Goal: Contribute content: Add original content to the website for others to see

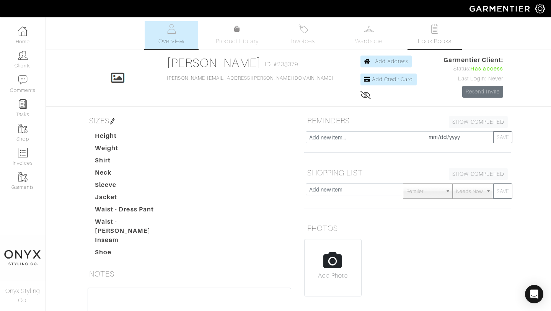
click at [437, 39] on span "Look Books" at bounding box center [435, 41] width 34 height 9
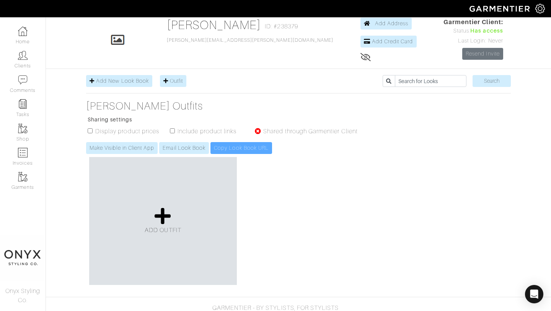
scroll to position [37, 0]
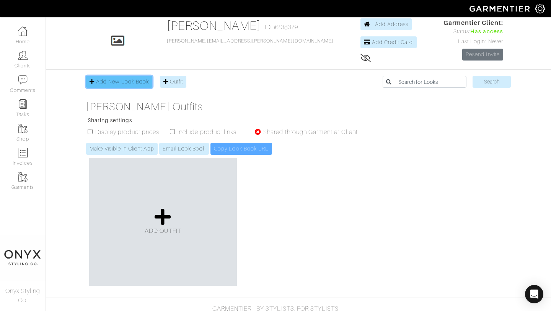
click at [134, 83] on span "Add New Look Book" at bounding box center [122, 81] width 53 height 6
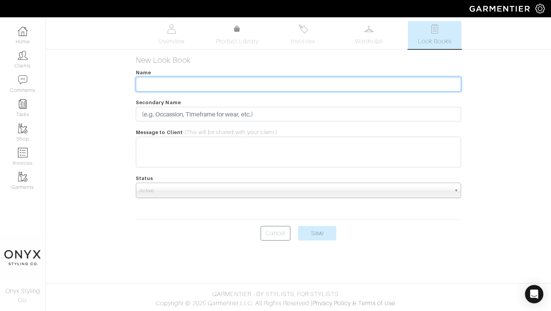
click at [204, 86] on input "text" at bounding box center [298, 84] width 325 height 15
type input "Encinitas"
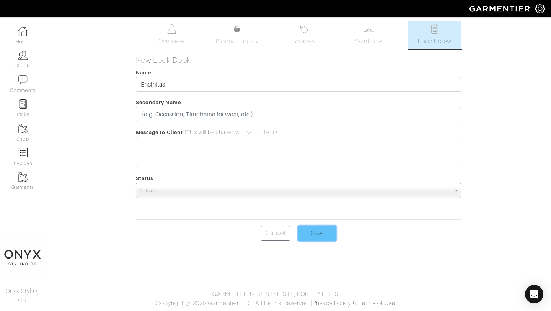
click at [318, 233] on input "Save" at bounding box center [317, 233] width 38 height 15
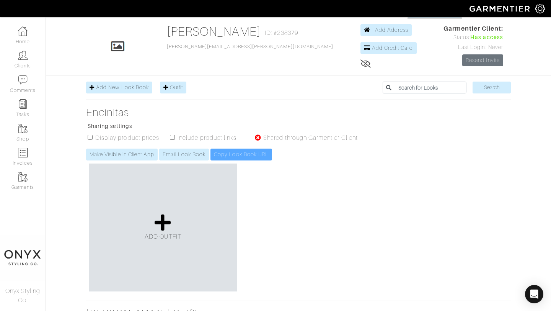
scroll to position [54, 0]
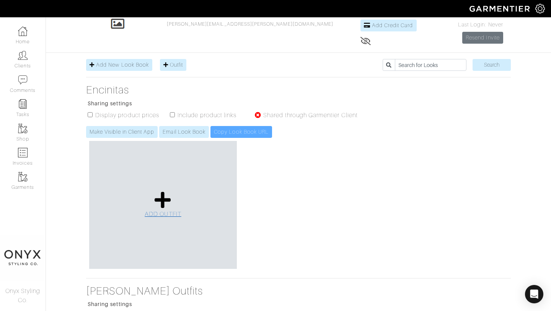
click at [171, 198] on link "ADD OUTFIT" at bounding box center [163, 205] width 37 height 28
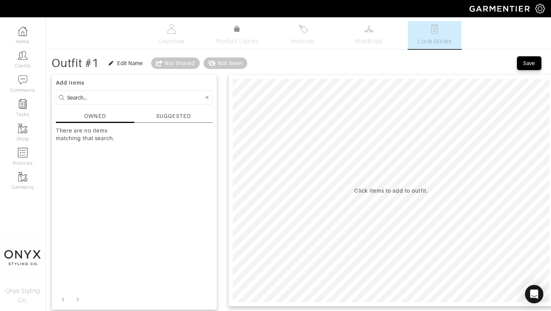
click at [179, 117] on div "SUGGESTED" at bounding box center [173, 116] width 34 height 8
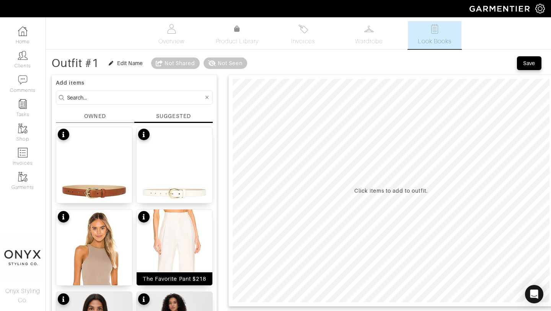
scroll to position [35, 0]
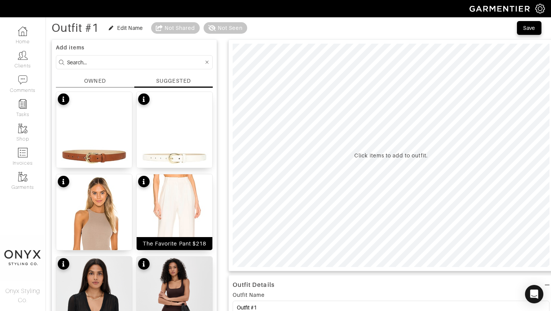
click at [179, 204] on img at bounding box center [175, 237] width 76 height 126
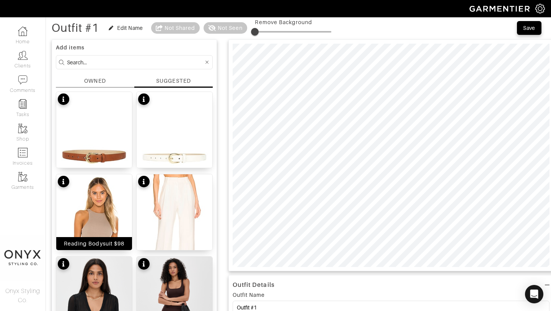
click at [108, 196] on img at bounding box center [94, 237] width 76 height 126
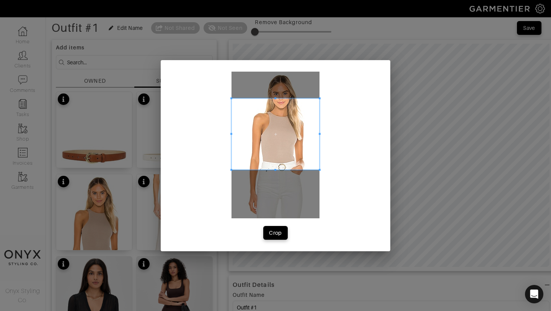
click at [322, 98] on div "Crop" at bounding box center [276, 155] width 230 height 191
click at [244, 166] on span at bounding box center [245, 167] width 2 height 2
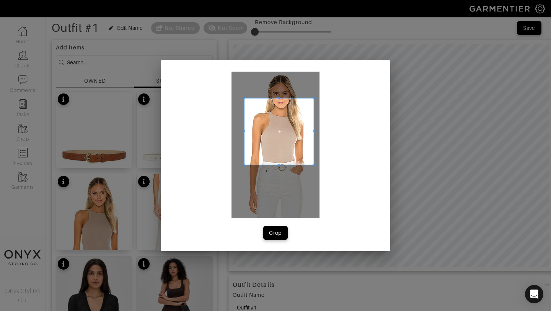
click at [314, 165] on span at bounding box center [314, 165] width 2 height 2
click at [280, 229] on div "Crop" at bounding box center [275, 233] width 13 height 8
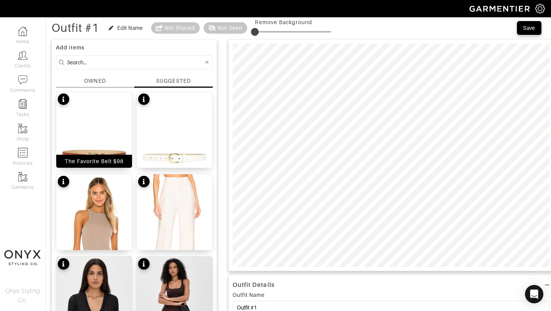
click at [102, 124] on img at bounding box center [94, 155] width 76 height 126
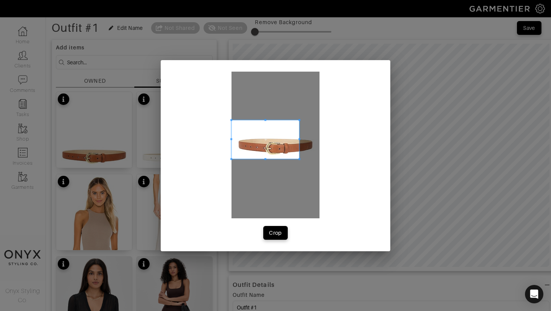
click at [300, 158] on span at bounding box center [299, 159] width 2 height 2
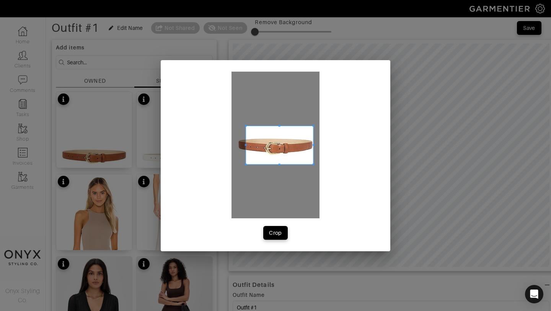
click at [295, 155] on span at bounding box center [279, 145] width 67 height 39
click at [235, 145] on span at bounding box center [235, 145] width 2 height 2
click at [276, 231] on div "Crop" at bounding box center [275, 233] width 13 height 8
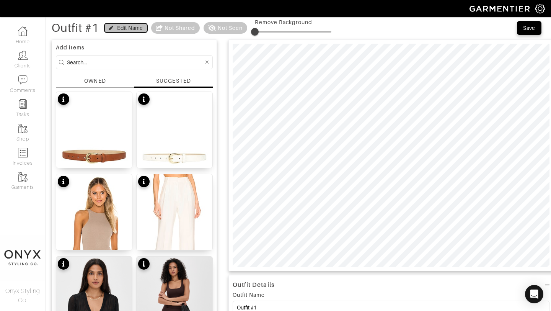
click at [130, 27] on div "Edit Name" at bounding box center [130, 28] width 26 height 8
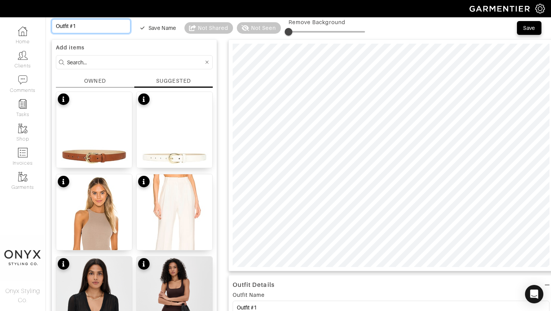
drag, startPoint x: 95, startPoint y: 31, endPoint x: 52, endPoint y: 28, distance: 43.3
click at [52, 28] on input "Outfit #1" at bounding box center [91, 26] width 79 height 14
click at [525, 29] on div "Save" at bounding box center [529, 28] width 12 height 8
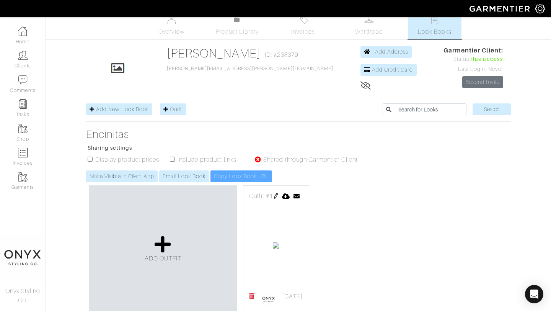
scroll to position [13, 0]
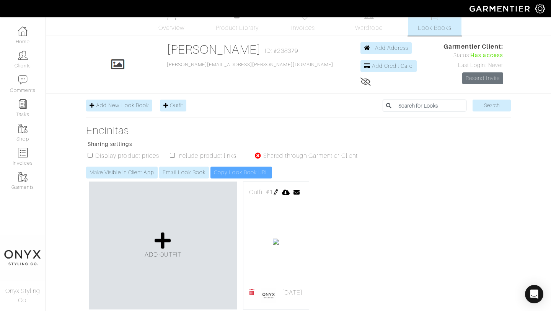
click at [279, 192] on img at bounding box center [276, 192] width 6 height 6
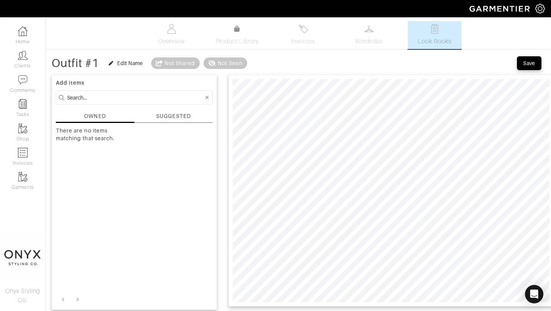
click at [181, 116] on div "SUGGESTED" at bounding box center [173, 116] width 34 height 8
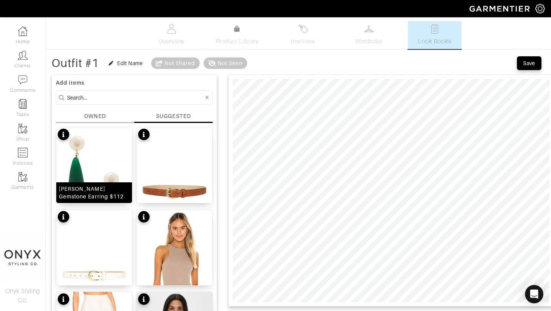
click at [103, 155] on img at bounding box center [94, 190] width 76 height 126
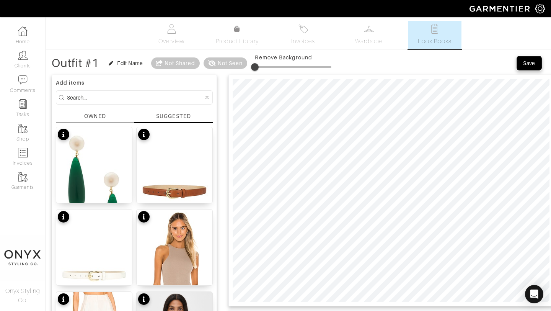
click at [529, 63] on div "Save" at bounding box center [529, 63] width 12 height 8
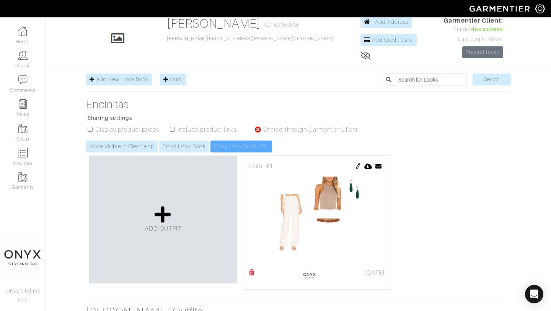
scroll to position [54, 0]
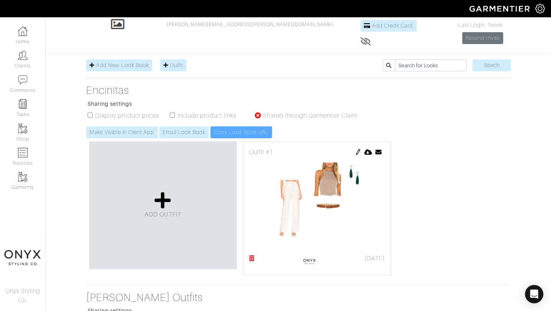
click at [358, 150] on img at bounding box center [358, 152] width 6 height 6
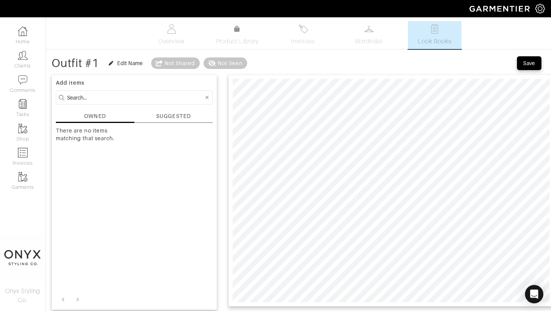
click at [181, 112] on div "SUGGESTED" at bounding box center [173, 116] width 34 height 8
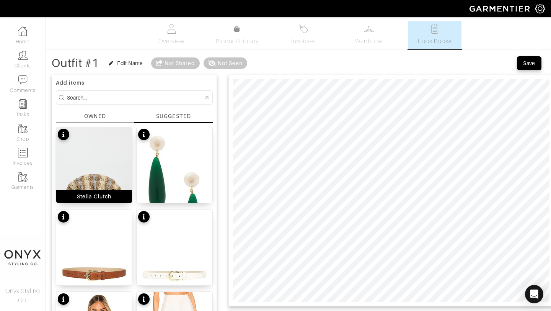
click at [104, 158] on img at bounding box center [94, 194] width 76 height 134
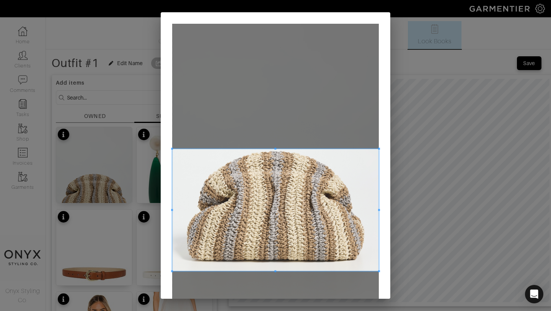
click at [379, 271] on span at bounding box center [379, 271] width 2 height 2
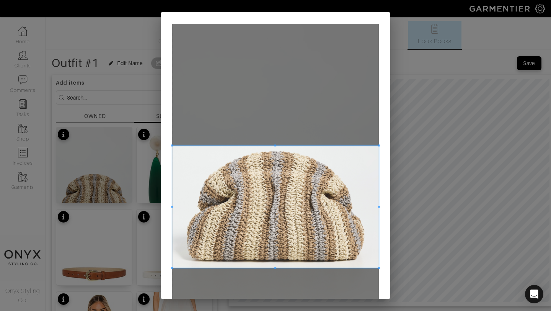
click at [360, 239] on span at bounding box center [275, 206] width 207 height 122
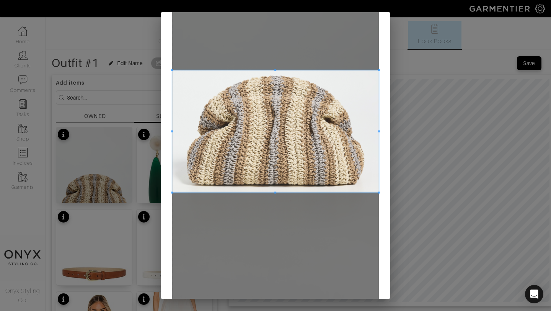
scroll to position [124, 0]
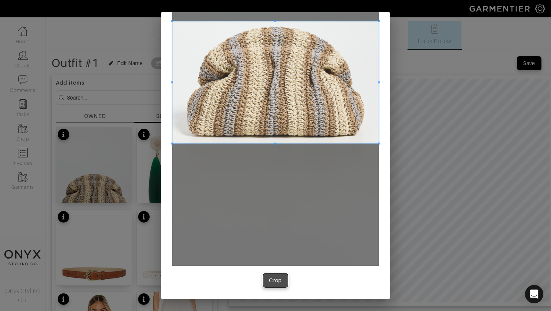
click at [273, 280] on div "Crop" at bounding box center [275, 280] width 13 height 8
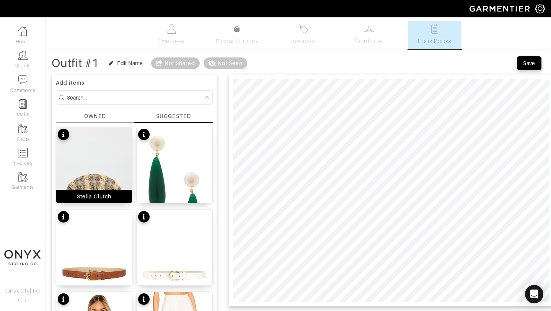
click at [96, 169] on img at bounding box center [94, 194] width 76 height 134
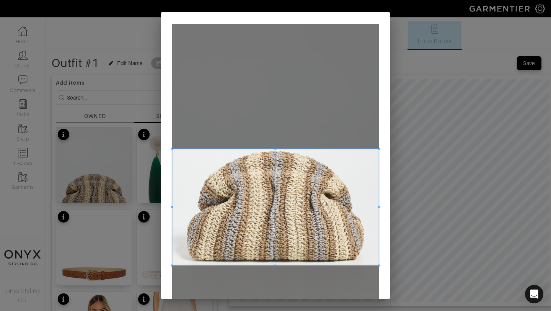
click at [351, 182] on span at bounding box center [275, 207] width 207 height 116
click at [378, 144] on span at bounding box center [379, 145] width 2 height 2
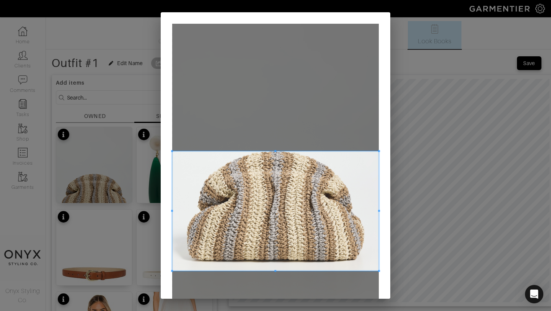
click at [342, 187] on span at bounding box center [275, 210] width 207 height 119
click at [342, 186] on span at bounding box center [275, 209] width 207 height 119
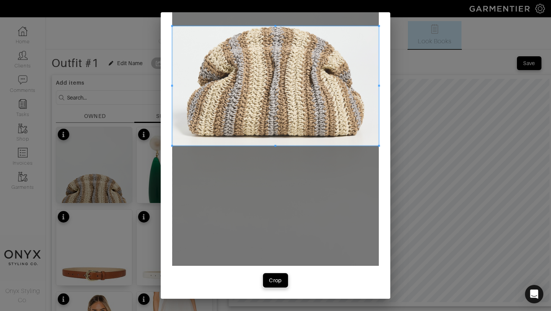
click at [280, 284] on button "Crop" at bounding box center [275, 280] width 24 height 14
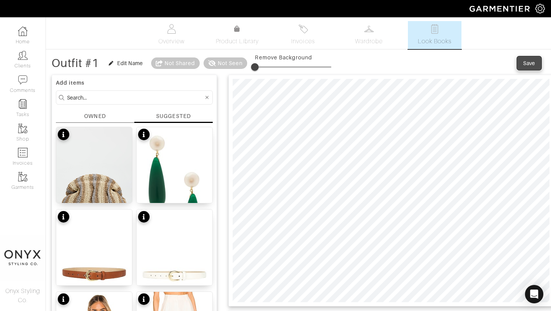
click at [526, 62] on div "Save" at bounding box center [529, 63] width 12 height 8
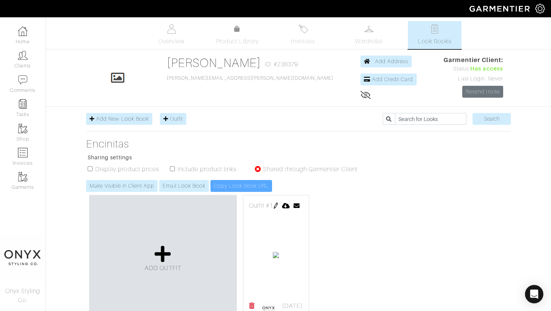
click at [279, 204] on img at bounding box center [276, 205] width 6 height 6
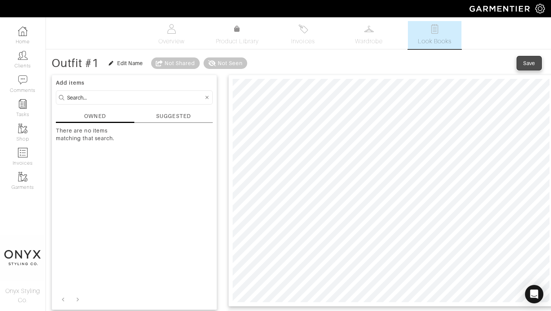
click at [525, 68] on button "Save" at bounding box center [529, 63] width 24 height 14
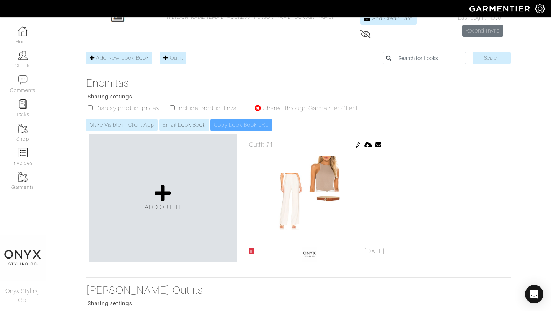
scroll to position [95, 0]
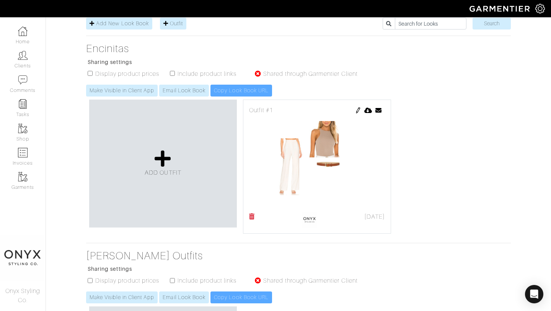
click at [358, 108] on img at bounding box center [358, 110] width 6 height 6
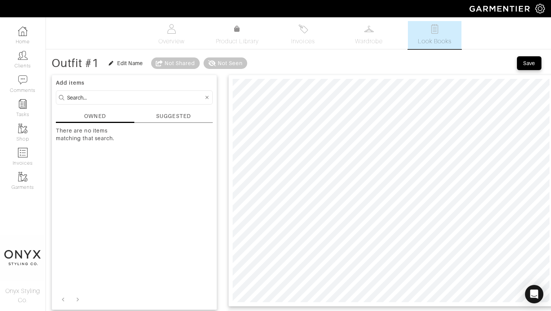
click at [168, 113] on div "SUGGESTED" at bounding box center [173, 116] width 34 height 8
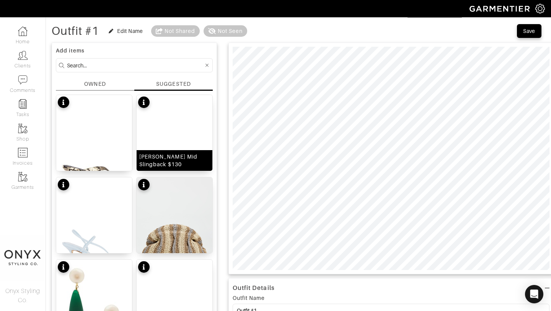
scroll to position [39, 0]
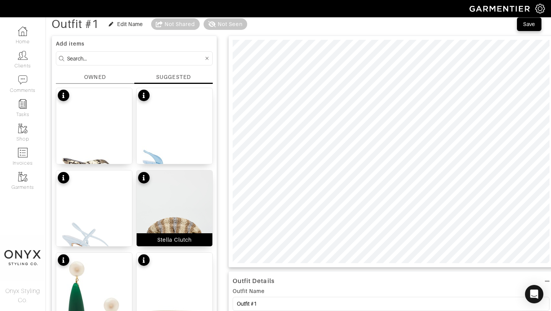
click at [182, 217] on img at bounding box center [175, 237] width 76 height 134
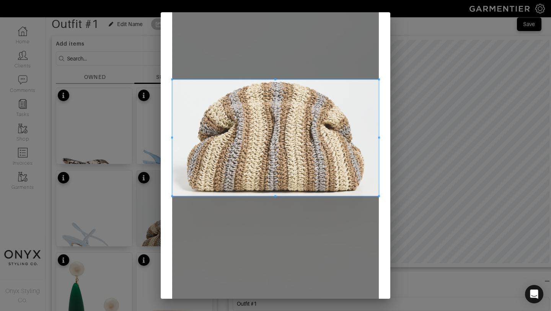
scroll to position [124, 0]
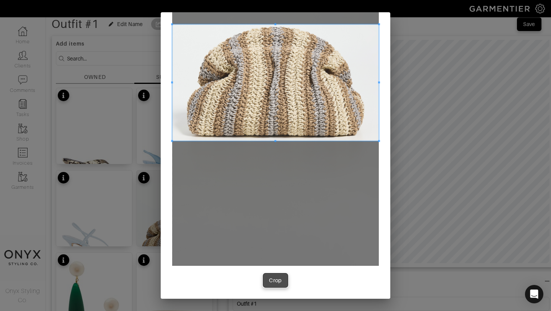
click at [279, 281] on div "Crop" at bounding box center [275, 280] width 13 height 8
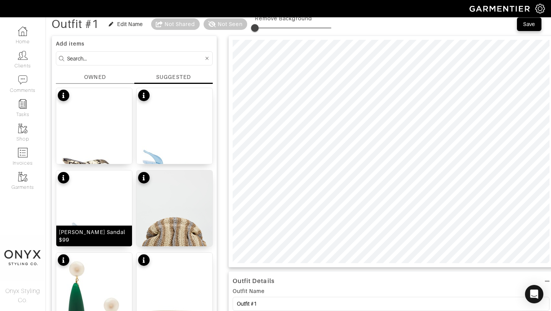
click at [96, 215] on img at bounding box center [94, 235] width 76 height 130
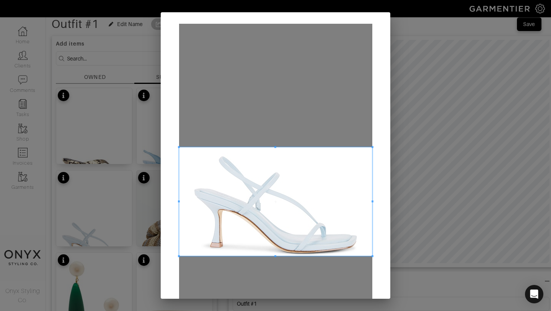
click at [313, 201] on span at bounding box center [275, 201] width 193 height 109
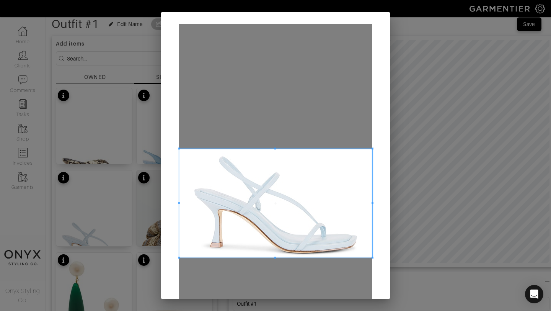
scroll to position [89, 0]
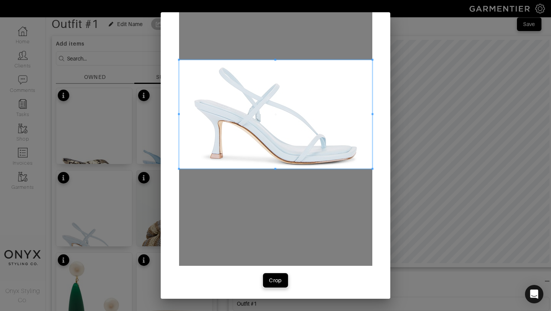
click at [278, 283] on div "Crop" at bounding box center [275, 280] width 13 height 8
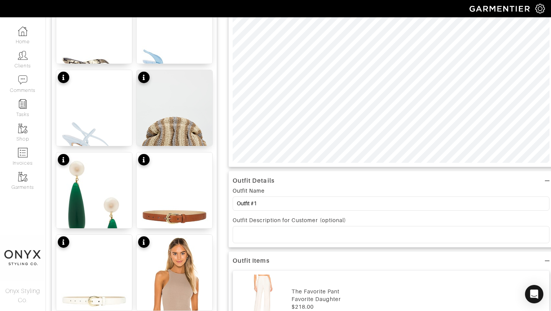
scroll to position [193, 0]
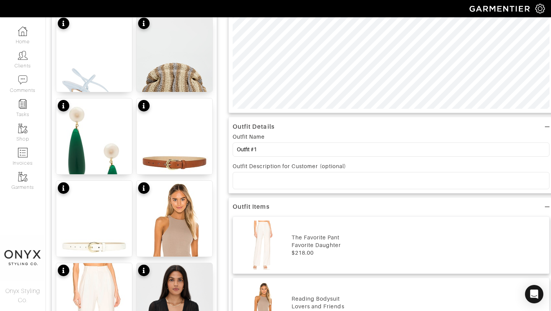
click at [355, 185] on div at bounding box center [391, 180] width 316 height 16
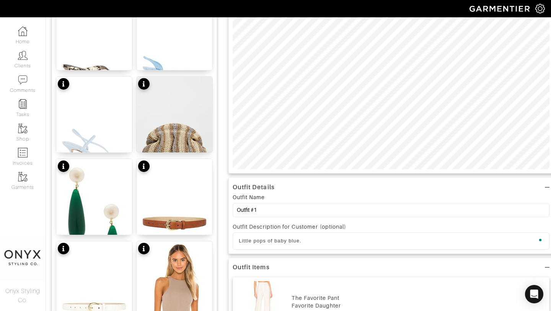
scroll to position [33, 0]
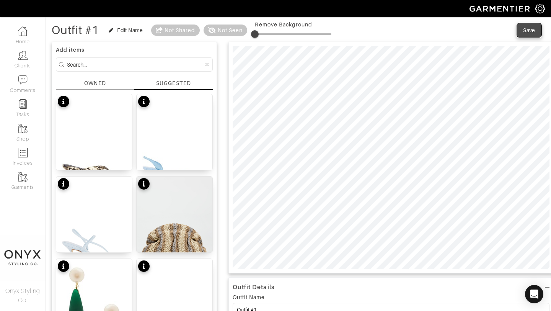
click at [527, 33] on div "Save" at bounding box center [529, 30] width 12 height 8
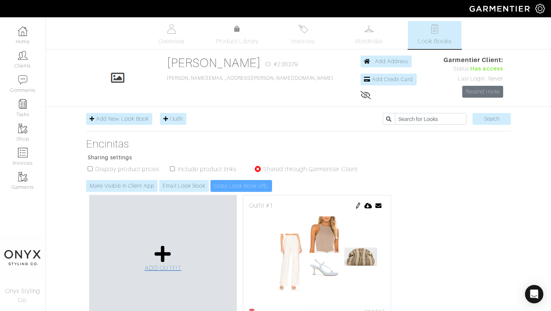
scroll to position [128, 0]
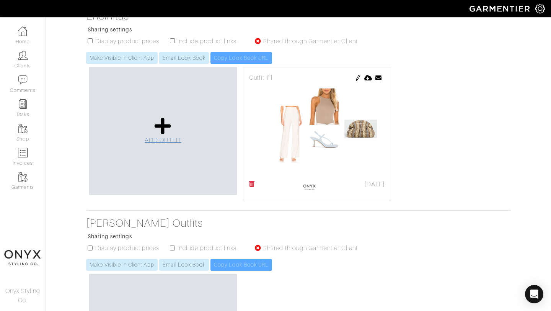
click at [166, 133] on icon at bounding box center [163, 126] width 16 height 18
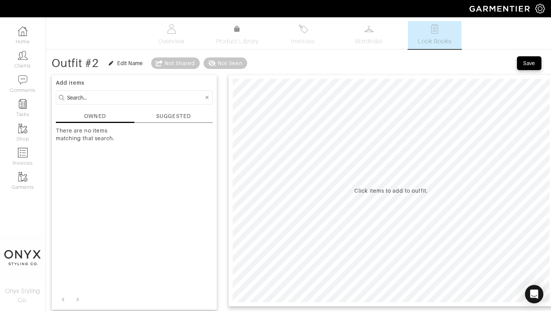
click at [176, 114] on div "SUGGESTED" at bounding box center [173, 116] width 34 height 8
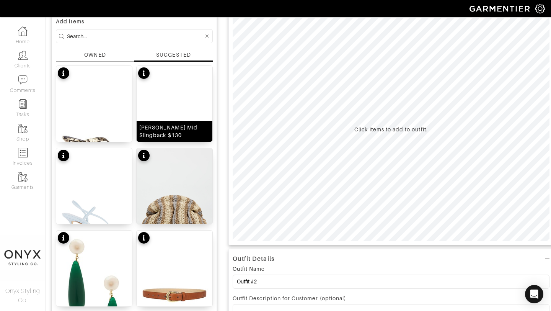
scroll to position [75, 0]
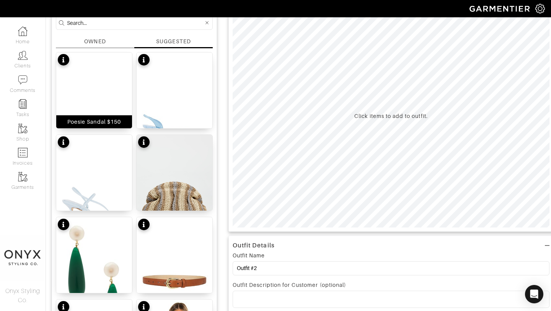
click at [113, 107] on img at bounding box center [94, 115] width 76 height 126
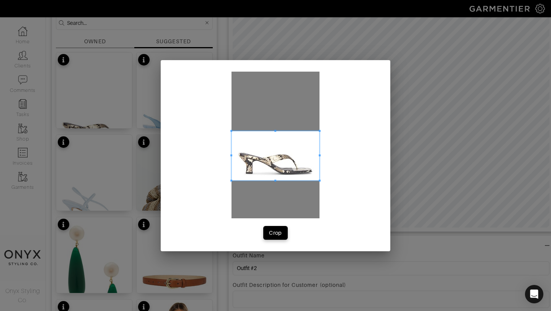
click at [296, 157] on span at bounding box center [275, 155] width 88 height 49
click at [314, 135] on span at bounding box center [315, 134] width 2 height 2
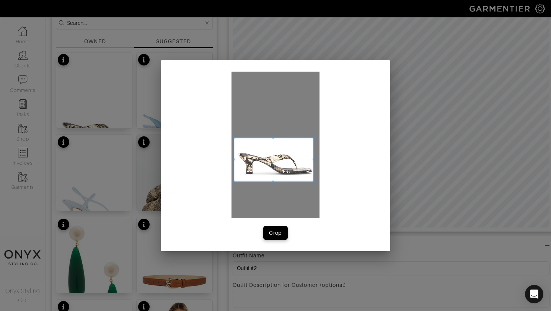
click at [302, 144] on span at bounding box center [274, 159] width 80 height 44
click at [278, 231] on div "Crop" at bounding box center [275, 233] width 13 height 8
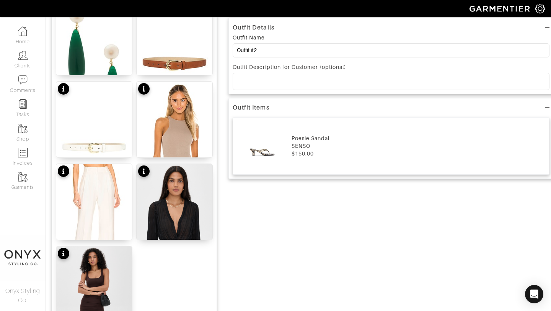
scroll to position [303, 0]
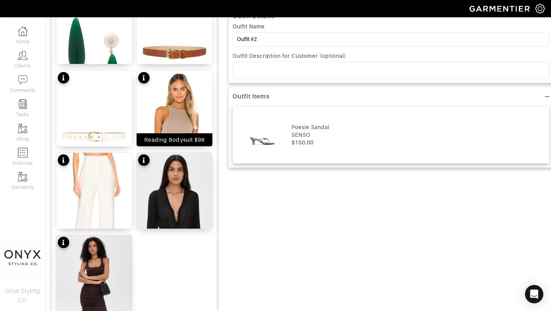
click at [181, 112] on img at bounding box center [175, 133] width 76 height 126
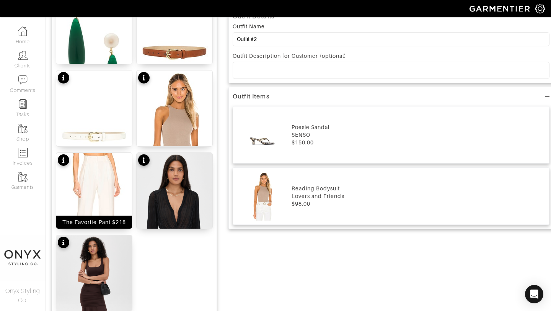
click at [100, 187] on img at bounding box center [94, 216] width 76 height 126
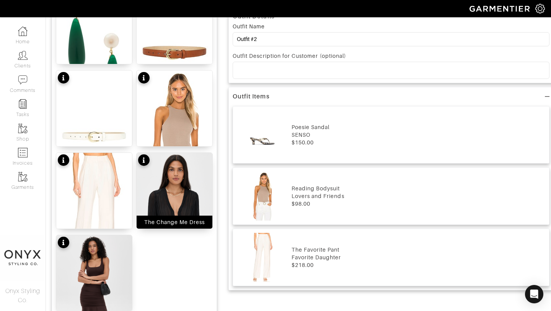
scroll to position [254, 0]
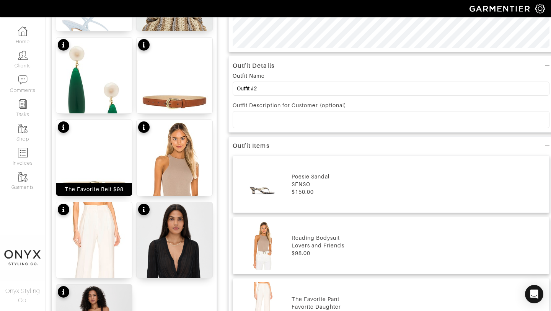
click at [112, 157] on img at bounding box center [94, 183] width 76 height 126
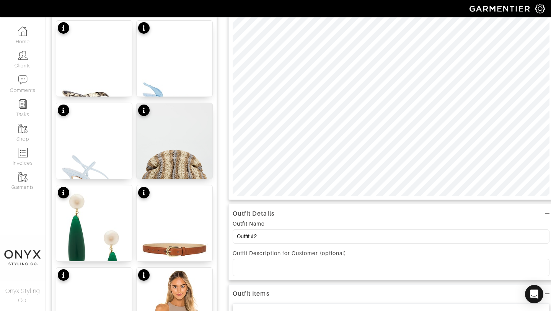
scroll to position [0, 0]
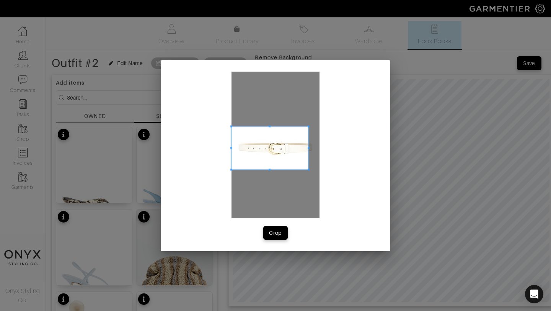
click at [308, 127] on span at bounding box center [309, 126] width 2 height 2
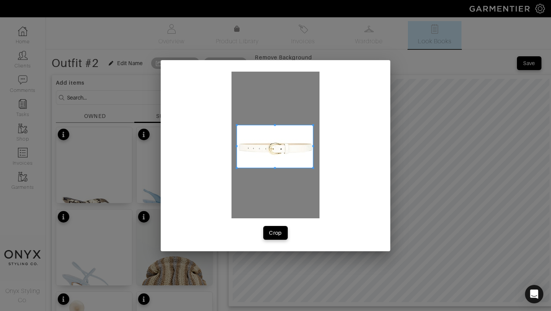
click at [301, 132] on span at bounding box center [275, 146] width 76 height 42
click at [315, 146] on span at bounding box center [314, 146] width 2 height 2
click at [278, 235] on div "Crop" at bounding box center [275, 233] width 13 height 8
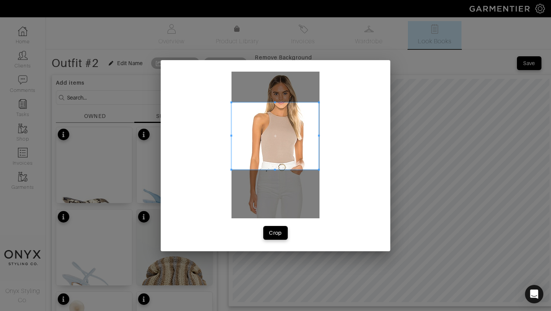
click at [319, 102] on span at bounding box center [319, 102] width 2 height 2
click at [298, 135] on span at bounding box center [275, 135] width 87 height 67
click at [277, 231] on div "Crop" at bounding box center [275, 233] width 13 height 8
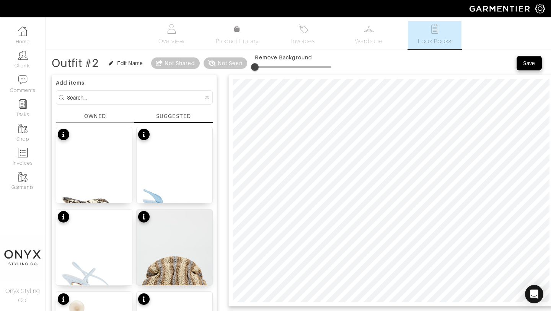
click at [529, 63] on div "Save" at bounding box center [529, 63] width 12 height 8
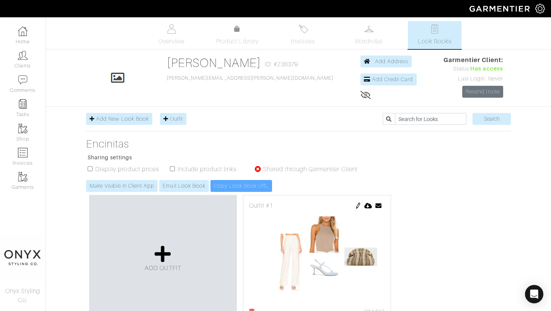
click at [172, 169] on input "checkbox" at bounding box center [172, 168] width 5 height 5
checkbox input "true"
click at [88, 171] on input "checkbox" at bounding box center [90, 168] width 5 height 5
checkbox input "true"
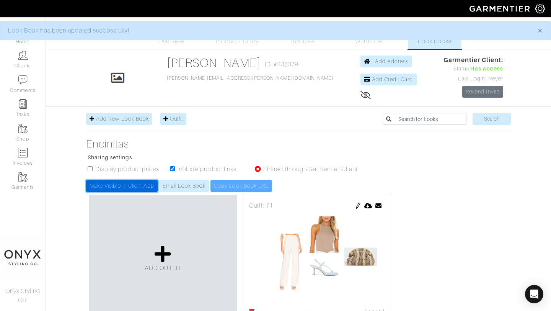
click at [121, 185] on link "Make Visible in Client App" at bounding box center [122, 186] width 72 height 12
click at [355, 195] on div "Outfit #1 09/20/25 Send Outfit × Close Email anna.berndt@gmail.com Cancel Send" at bounding box center [317, 262] width 148 height 134
click at [129, 186] on link "Make Visible in Client App" at bounding box center [122, 186] width 72 height 12
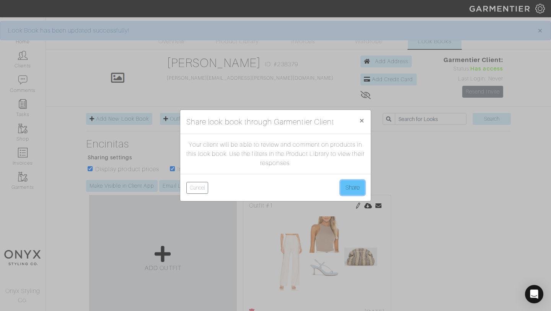
click at [354, 187] on button "Share" at bounding box center [352, 187] width 24 height 15
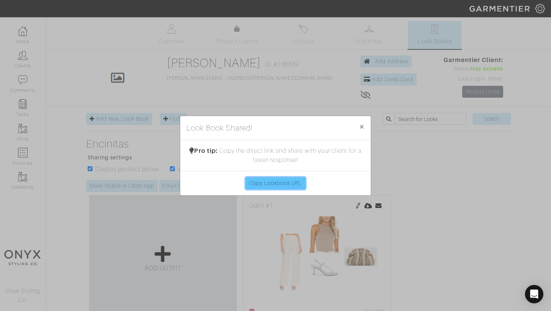
click at [277, 188] on link "Copy Lookbook URL" at bounding box center [276, 183] width 60 height 12
